Goal: Check status: Check status

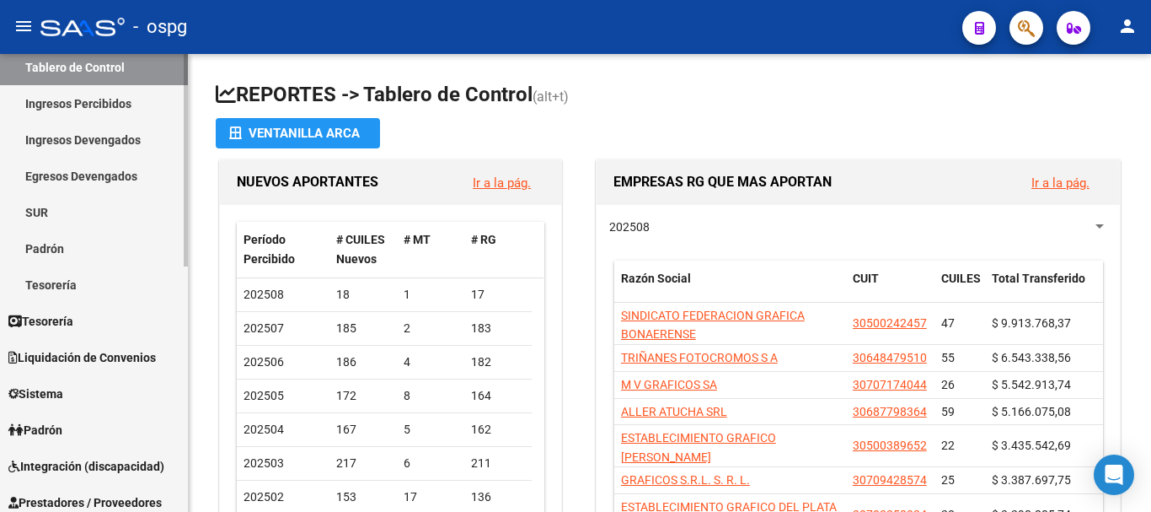
scroll to position [169, 0]
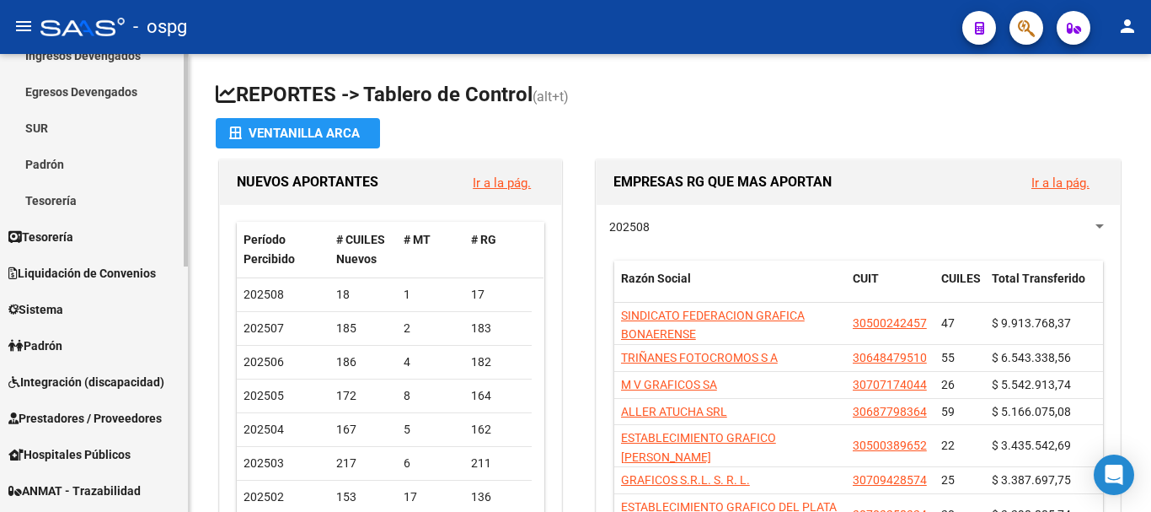
click at [131, 411] on span "Prestadores / Proveedores" at bounding box center [84, 418] width 153 height 19
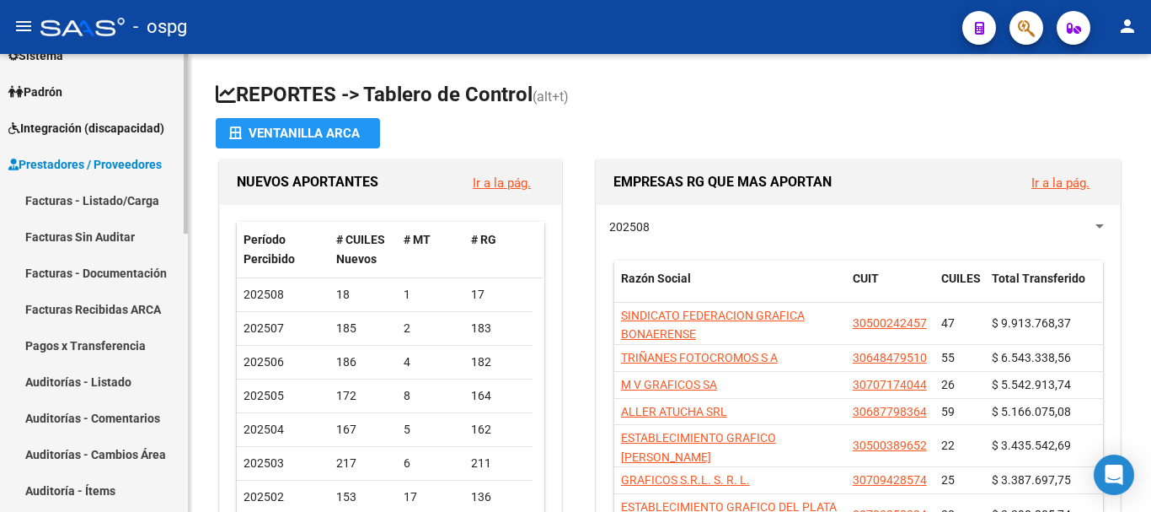
scroll to position [84, 0]
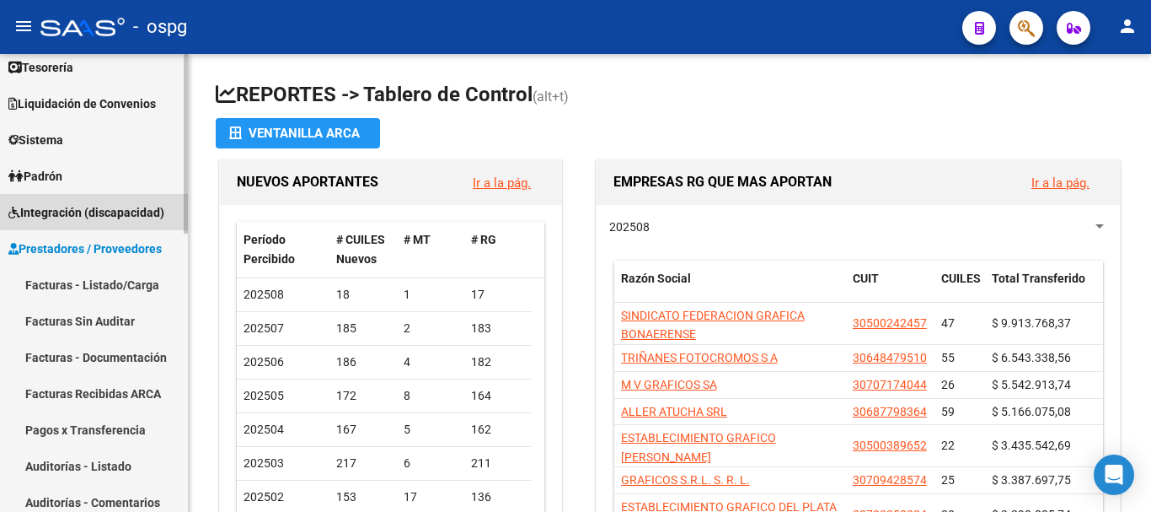
click at [138, 209] on span "Integración (discapacidad)" at bounding box center [86, 212] width 156 height 19
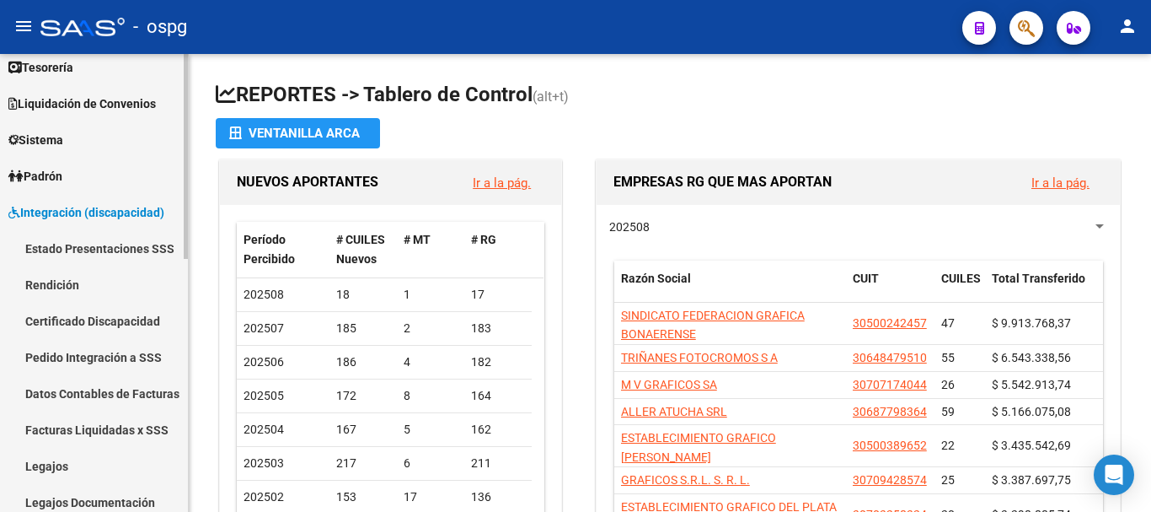
scroll to position [253, 0]
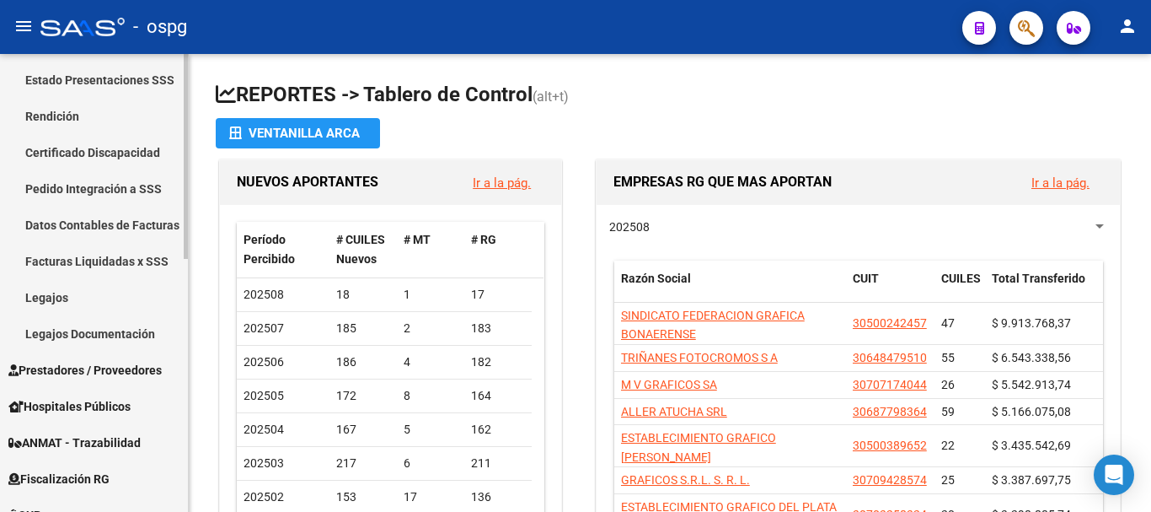
click at [137, 260] on link "Facturas Liquidadas x SSS" at bounding box center [94, 261] width 188 height 36
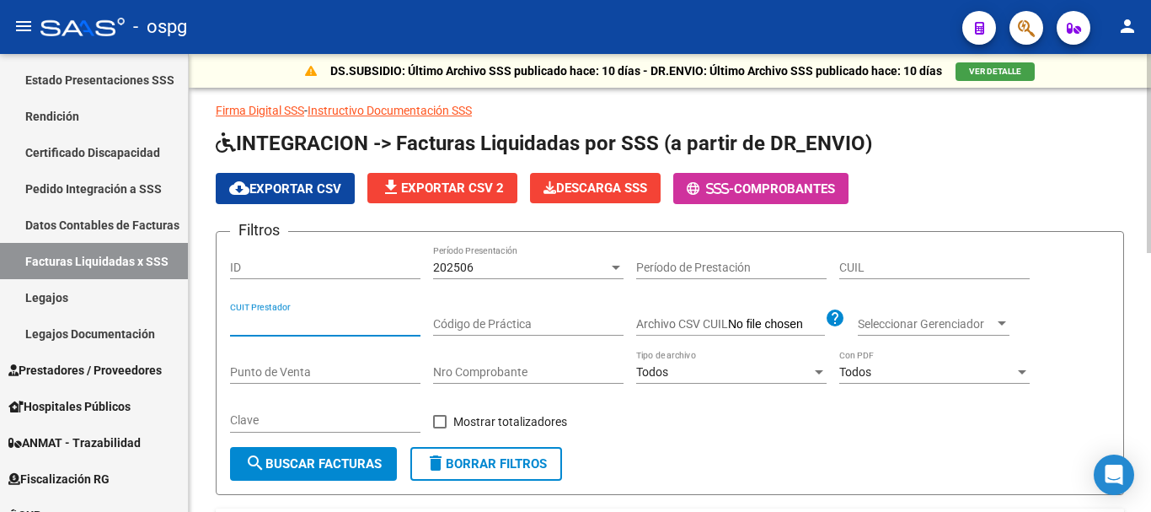
click at [293, 330] on input "CUIT Prestador" at bounding box center [325, 324] width 190 height 14
type input "30-61927874-3"
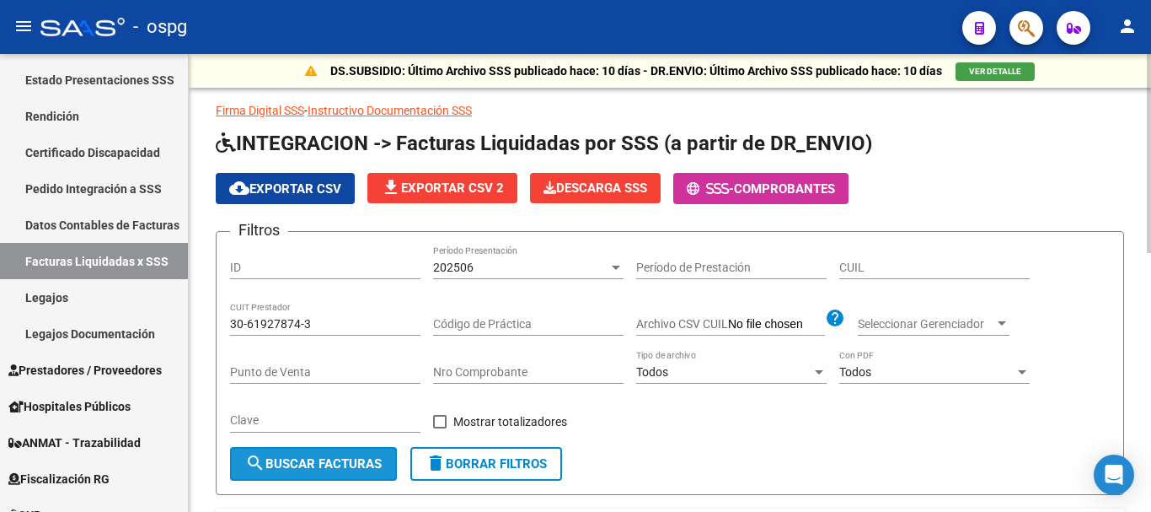
click at [334, 467] on span "search Buscar Facturas" at bounding box center [313, 463] width 137 height 15
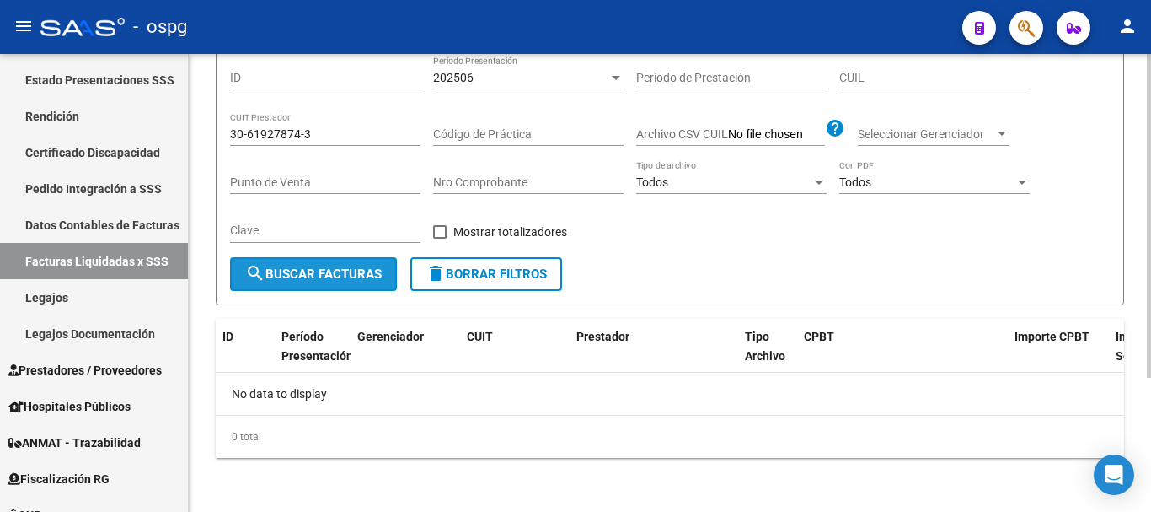
click at [321, 281] on span "search Buscar Facturas" at bounding box center [313, 273] width 137 height 15
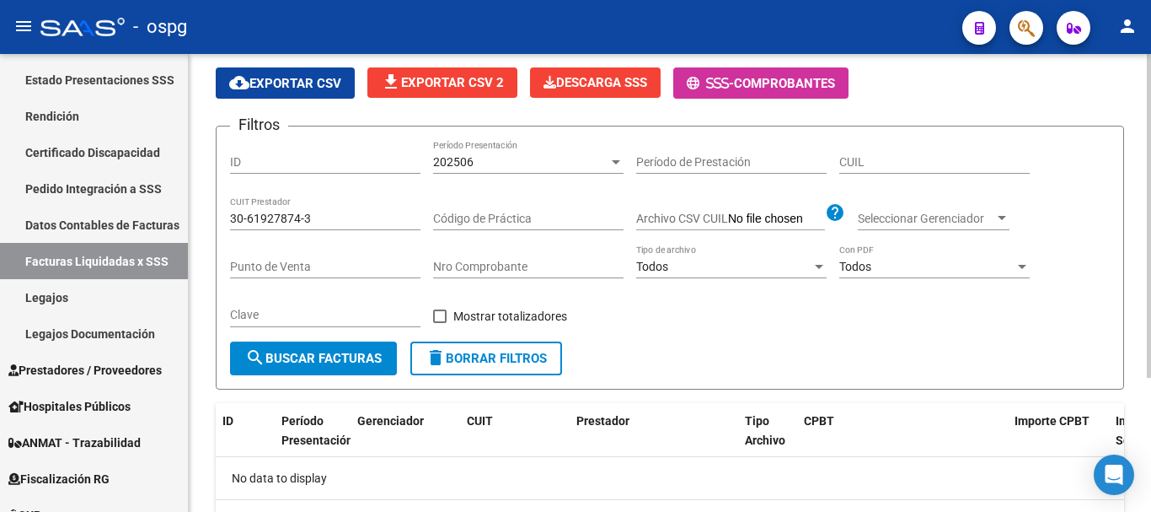
click at [745, 310] on div "Filtros ID 202506 Período Presentación Período de Prestación CUIL 30-61927874-3…" at bounding box center [670, 240] width 880 height 201
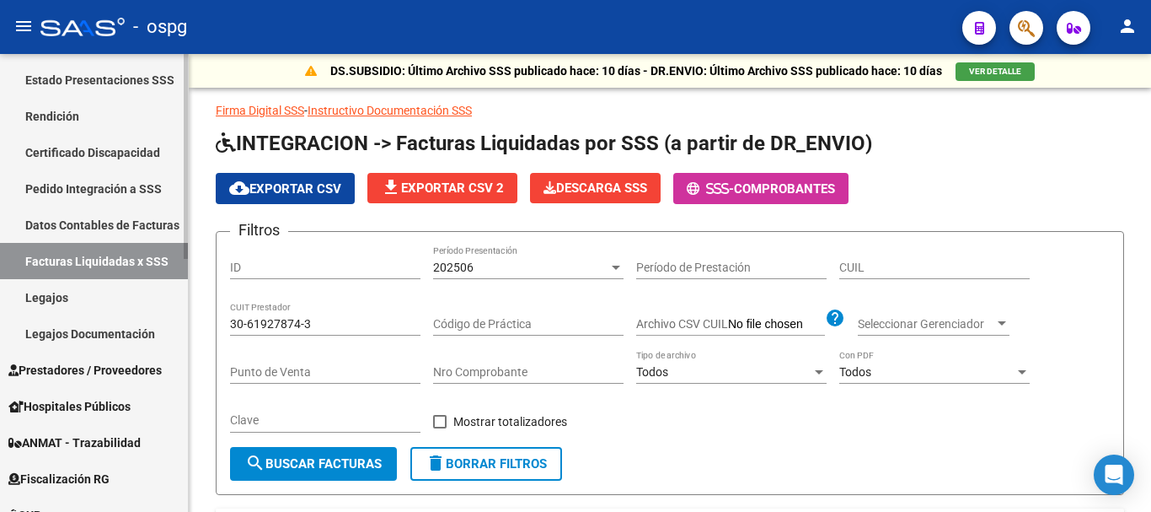
scroll to position [0, 0]
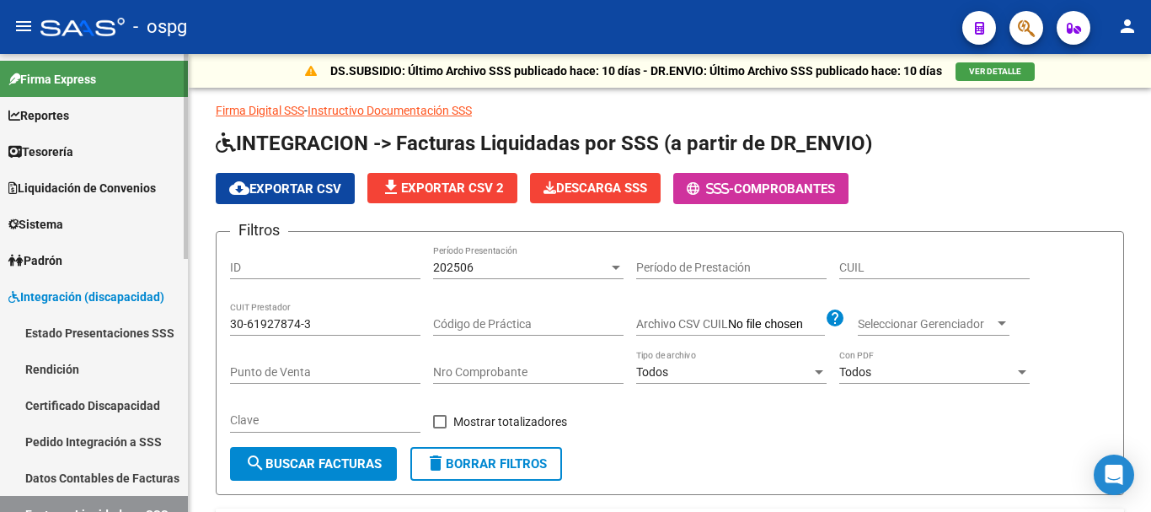
click at [127, 290] on span "Integración (discapacidad)" at bounding box center [86, 296] width 156 height 19
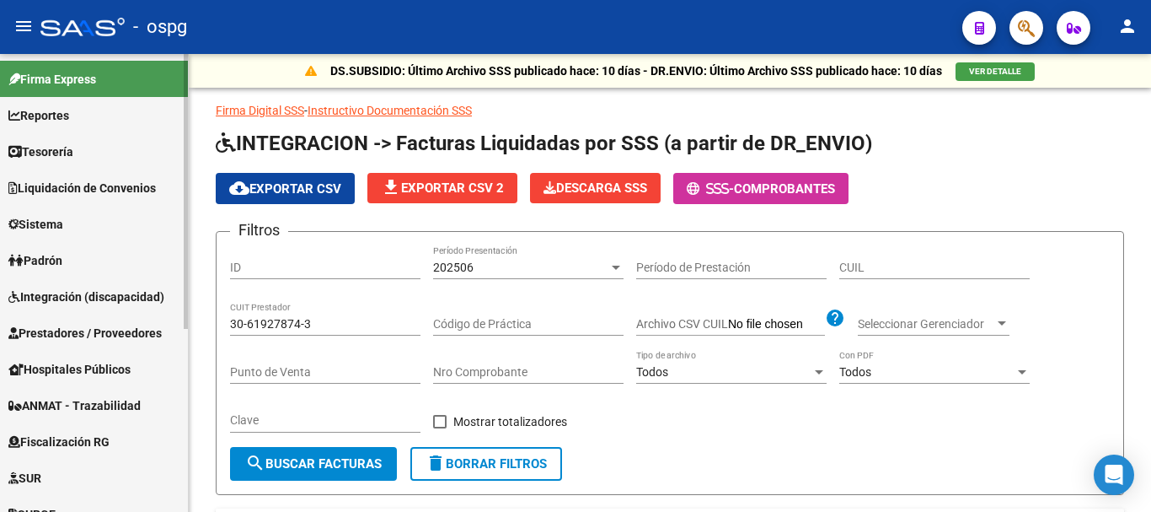
scroll to position [169, 0]
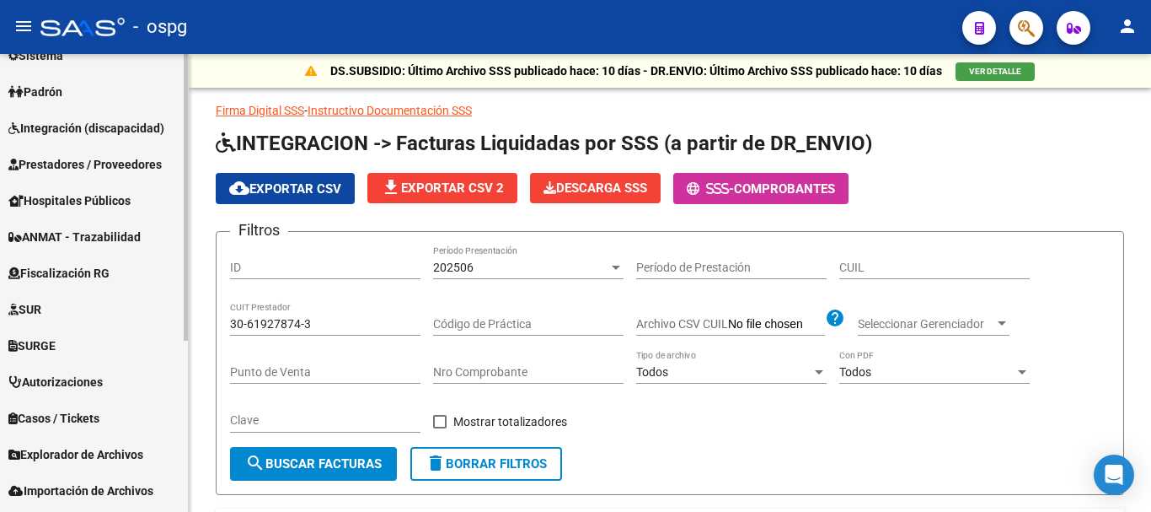
click at [113, 169] on span "Prestadores / Proveedores" at bounding box center [84, 164] width 153 height 19
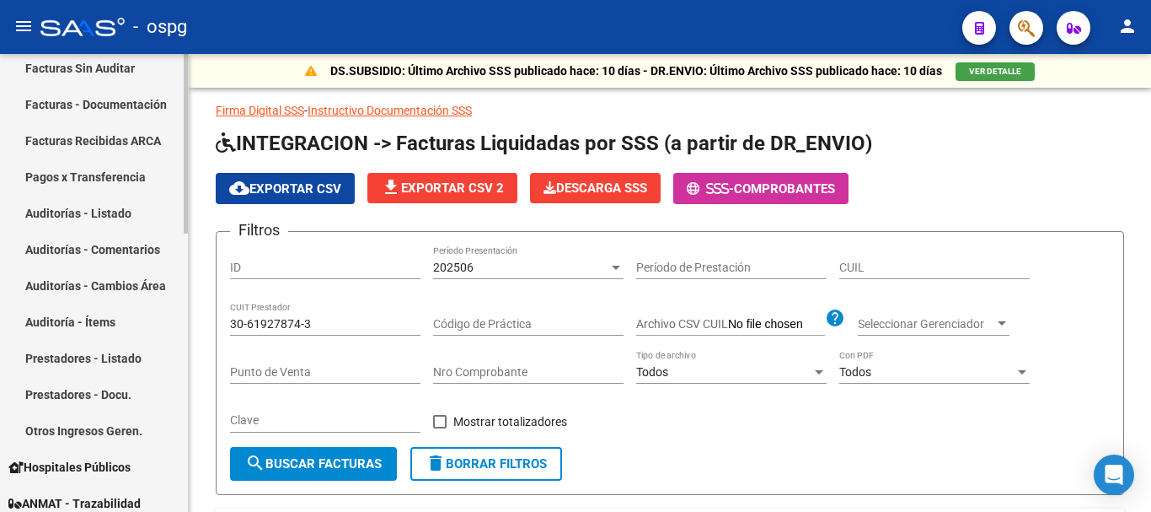
scroll to position [253, 0]
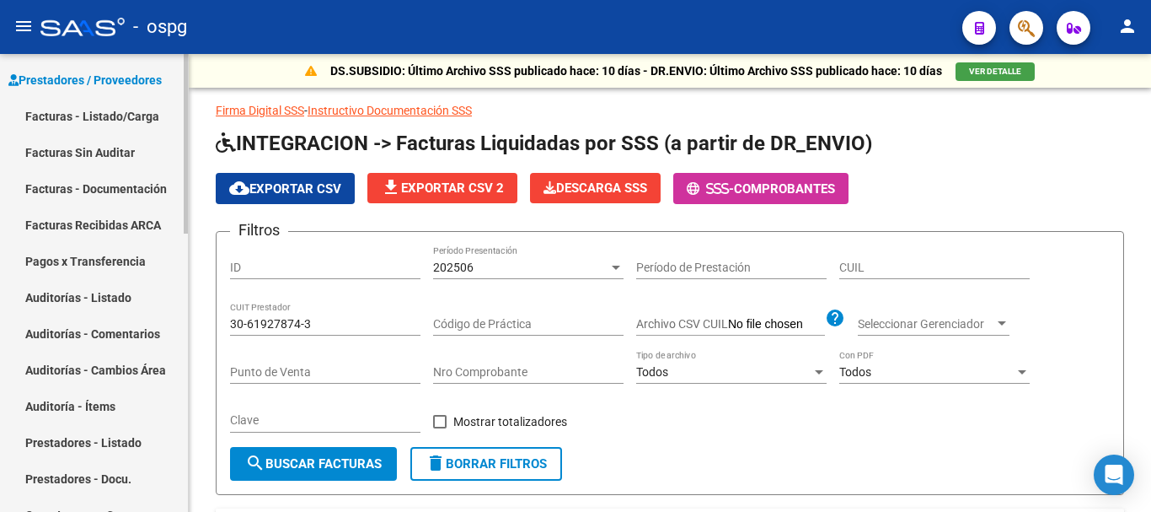
click at [111, 112] on link "Facturas - Listado/Carga" at bounding box center [94, 116] width 188 height 36
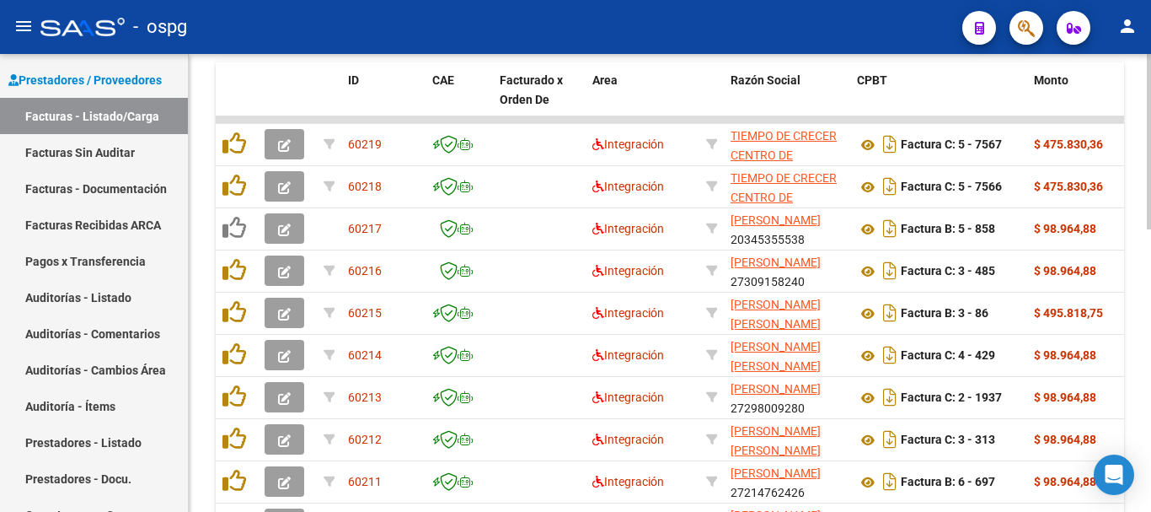
scroll to position [739, 0]
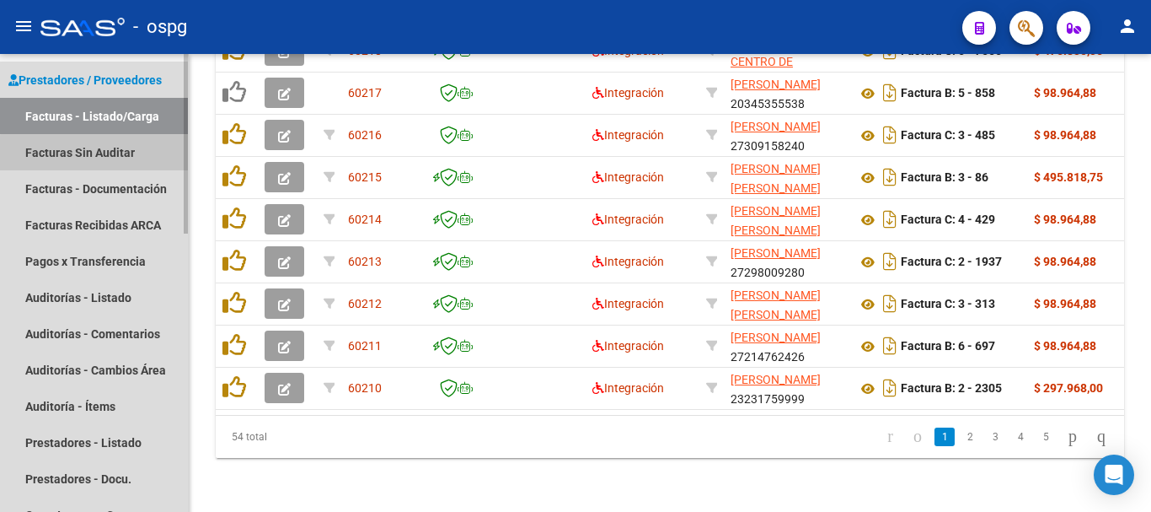
click at [126, 155] on link "Facturas Sin Auditar" at bounding box center [94, 152] width 188 height 36
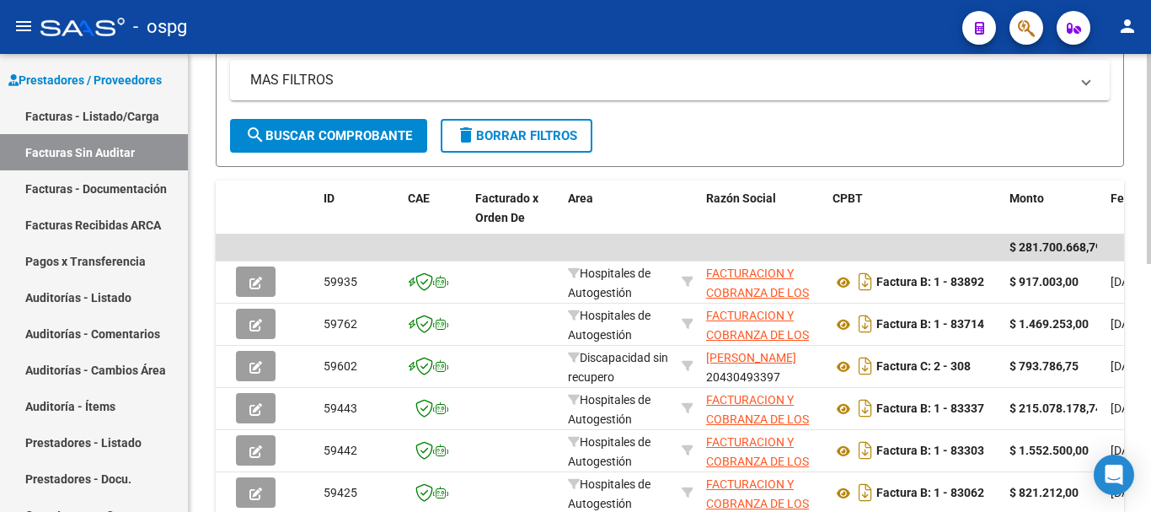
scroll to position [84, 0]
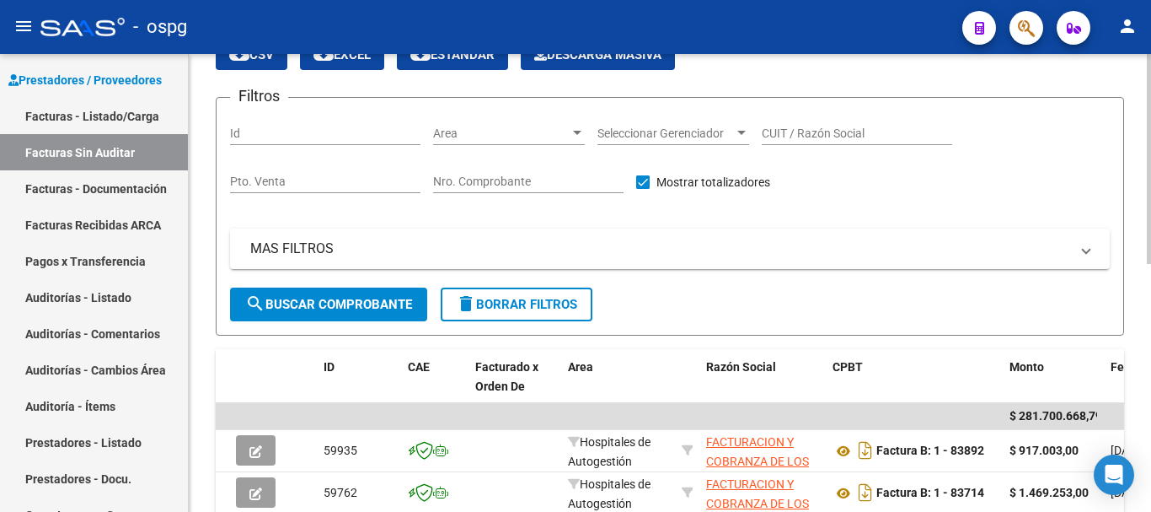
click at [773, 138] on div "CUIT / Razón Social" at bounding box center [857, 128] width 190 height 34
click at [780, 131] on input "CUIT / Razón Social" at bounding box center [857, 133] width 190 height 14
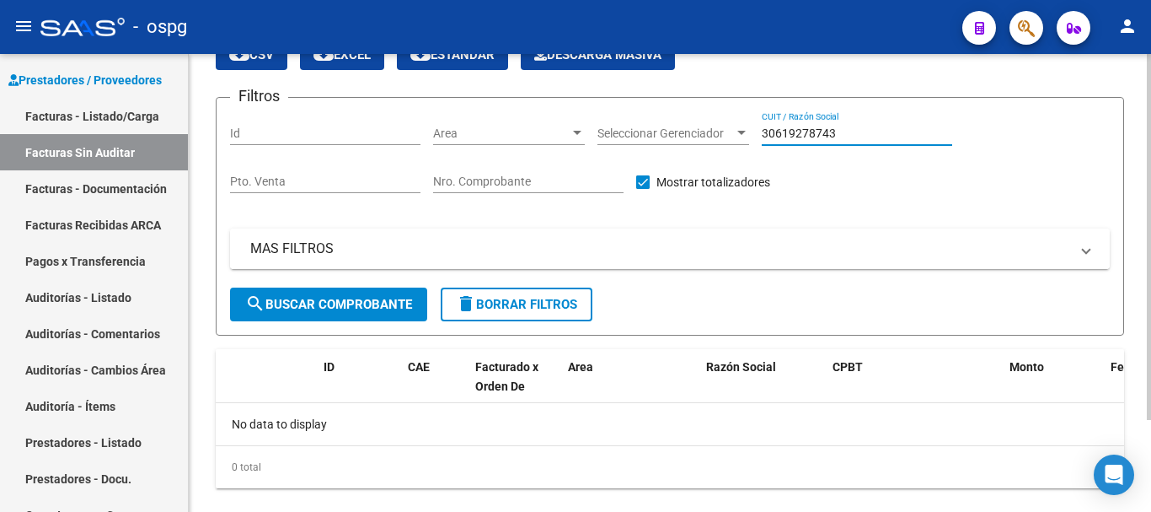
scroll to position [115, 0]
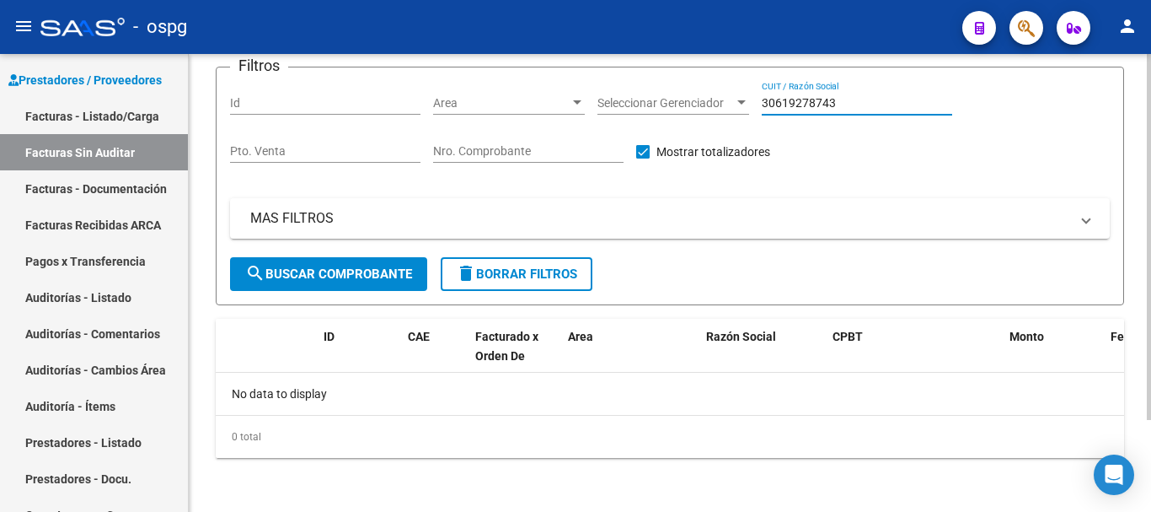
type input "30619278743"
